Goal: Entertainment & Leisure: Consume media (video, audio)

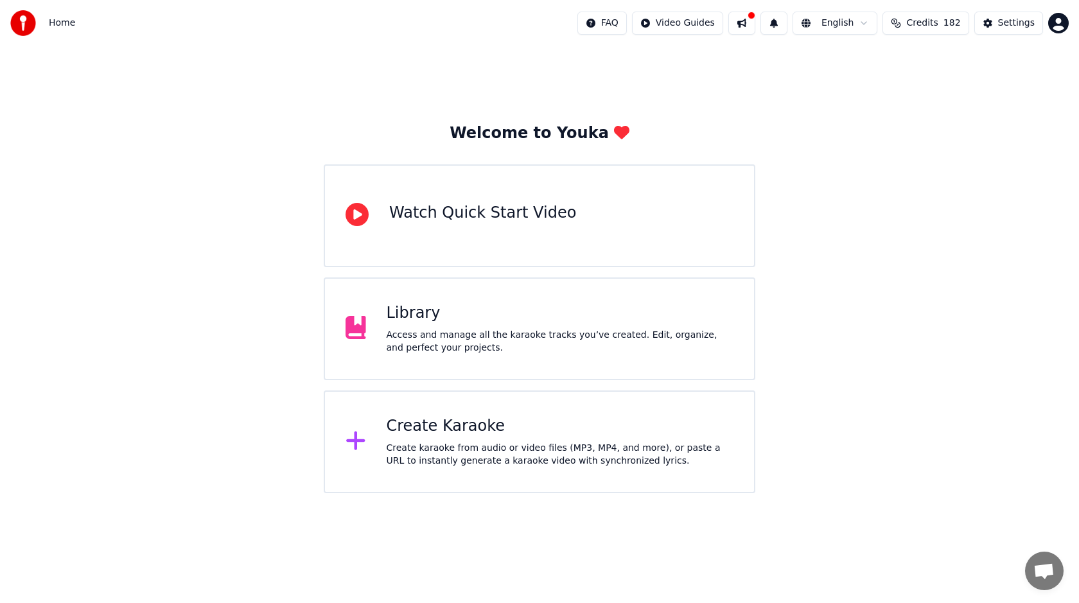
click at [486, 301] on div "Library Access and manage all the karaoke tracks you’ve created. Edit, organize…" at bounding box center [540, 328] width 432 height 103
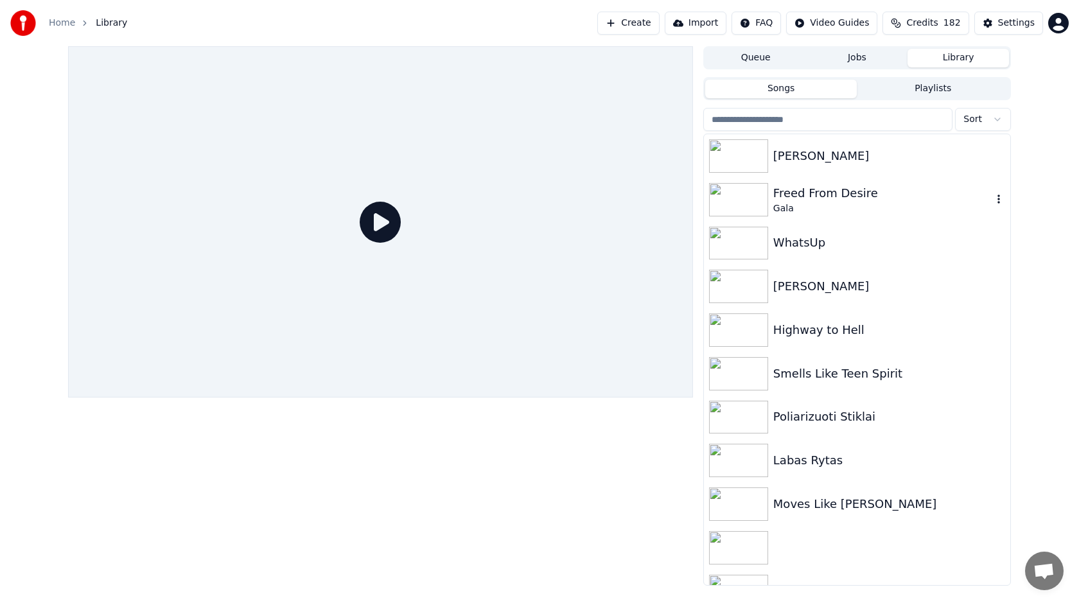
click at [861, 201] on div "Freed From Desire" at bounding box center [882, 193] width 219 height 18
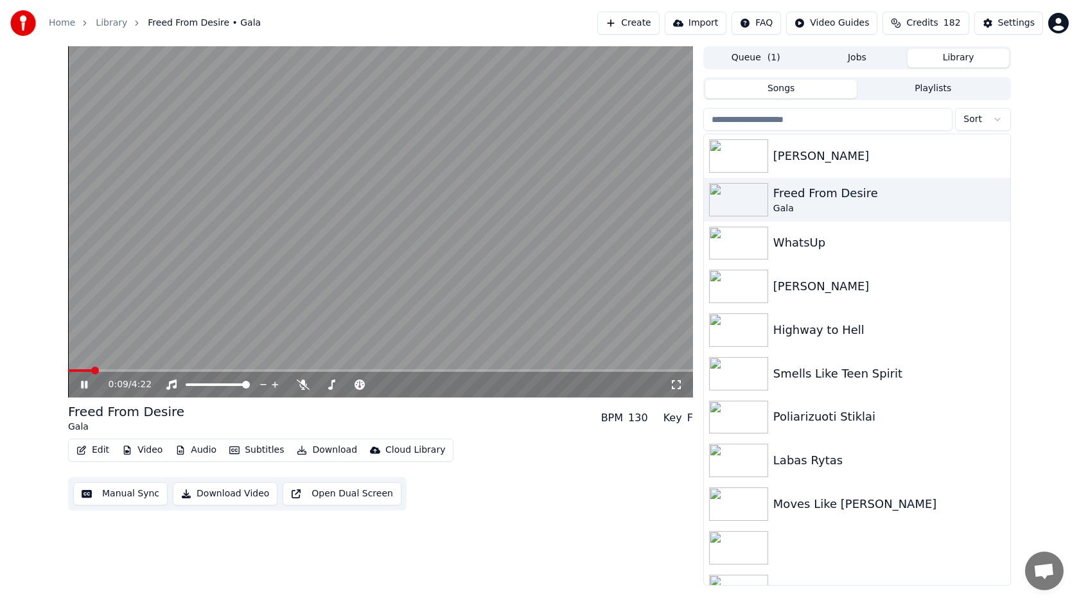
click at [119, 369] on video at bounding box center [380, 221] width 625 height 351
click at [136, 339] on video at bounding box center [380, 221] width 625 height 351
click at [304, 385] on icon at bounding box center [303, 385] width 13 height 10
click at [303, 383] on icon at bounding box center [302, 385] width 7 height 10
click at [931, 90] on button "Playlists" at bounding box center [933, 89] width 152 height 19
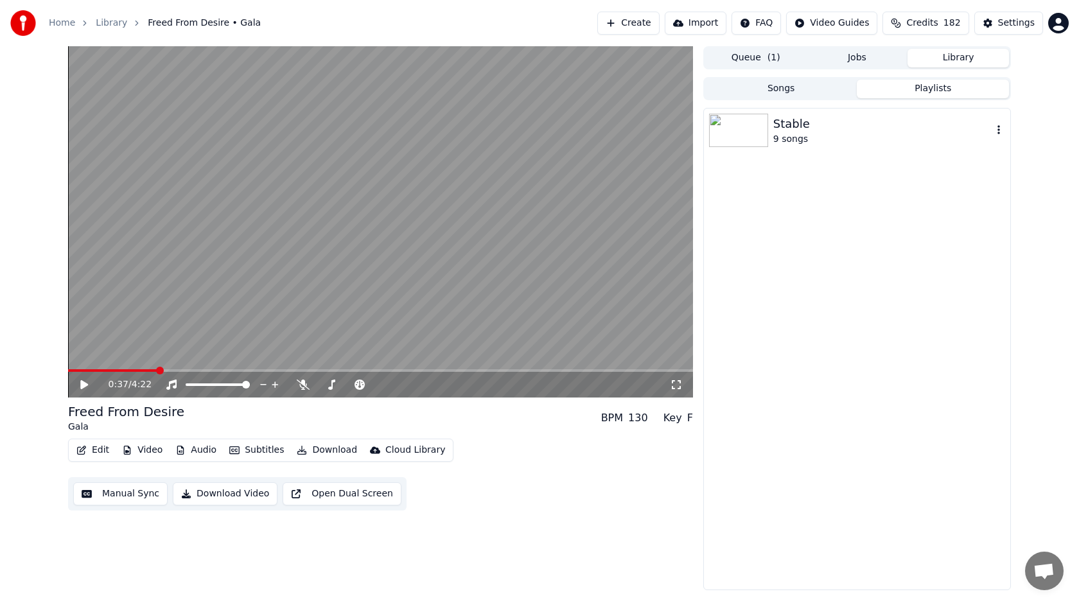
click at [843, 127] on div "Stable" at bounding box center [882, 124] width 219 height 18
